Goal: Information Seeking & Learning: Learn about a topic

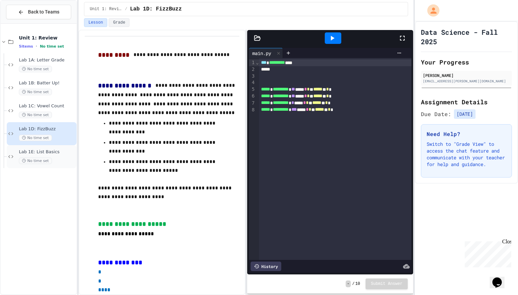
click at [58, 160] on div "No time set" at bounding box center [47, 161] width 56 height 6
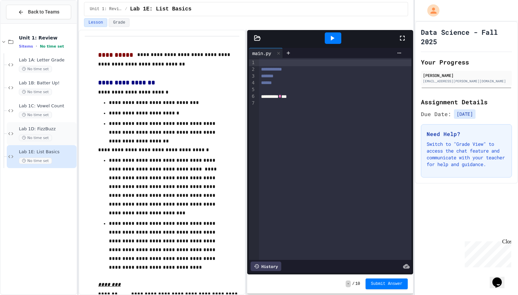
click at [50, 135] on span "No time set" at bounding box center [35, 138] width 33 height 6
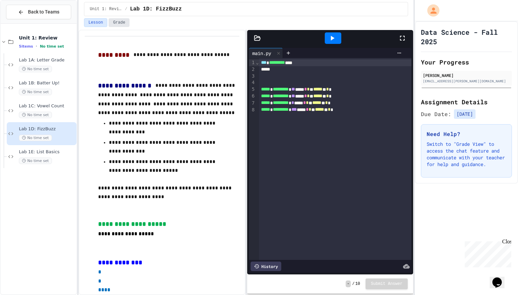
click at [127, 23] on button "Grade" at bounding box center [119, 22] width 21 height 9
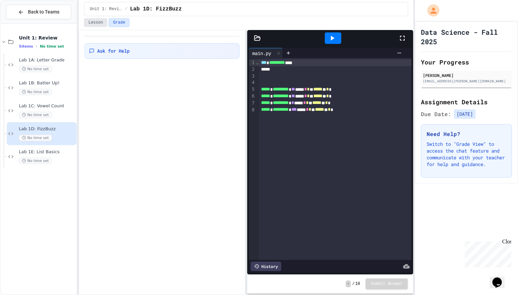
click at [98, 24] on button "Lesson" at bounding box center [95, 22] width 23 height 9
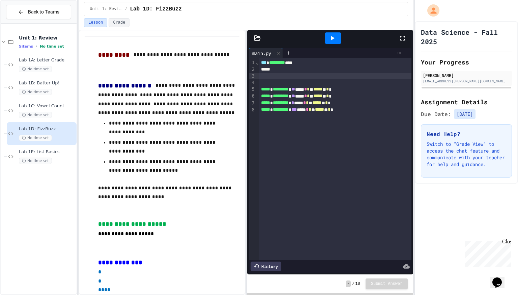
click at [294, 75] on div at bounding box center [335, 76] width 153 height 7
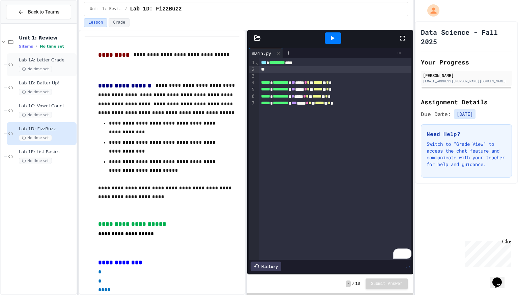
click at [57, 62] on span "Lab 1A: Letter Grade" at bounding box center [47, 60] width 56 height 6
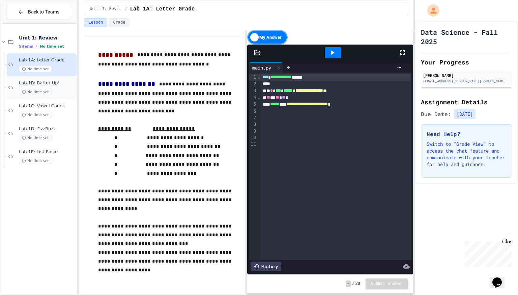
click at [62, 86] on div "Lab 1B: Batter Up! No time set" at bounding box center [47, 87] width 56 height 15
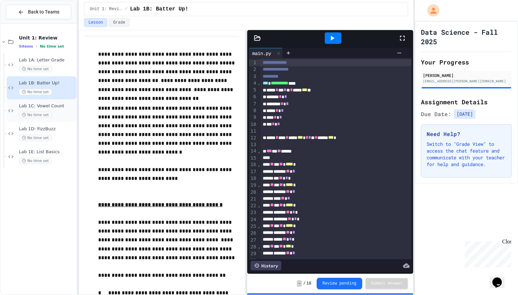
click at [62, 110] on div "Lab 1C: Vowel Count No time set" at bounding box center [47, 110] width 56 height 15
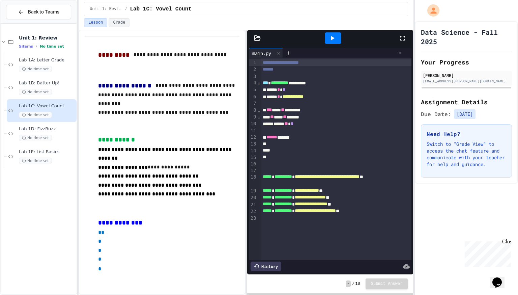
click at [335, 38] on icon at bounding box center [332, 38] width 8 height 8
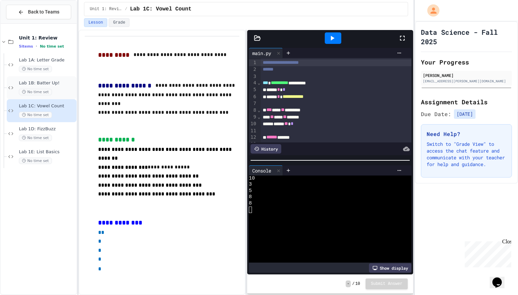
click at [50, 96] on div "Lab 1B: Batter Up! No time set" at bounding box center [42, 87] width 70 height 23
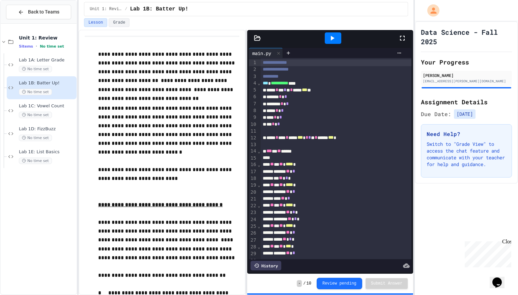
click at [333, 40] on icon at bounding box center [332, 38] width 8 height 8
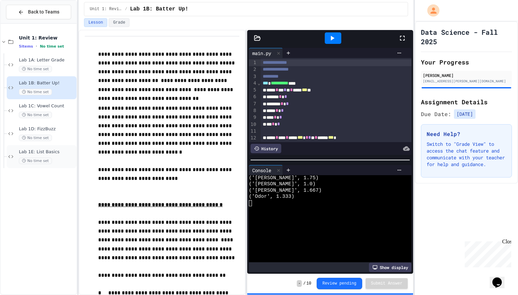
click at [50, 150] on span "Lab 1E: List Basics" at bounding box center [47, 152] width 56 height 6
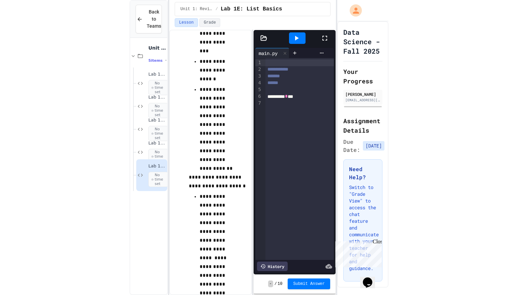
scroll to position [79, 0]
